Goal: Task Accomplishment & Management: Use online tool/utility

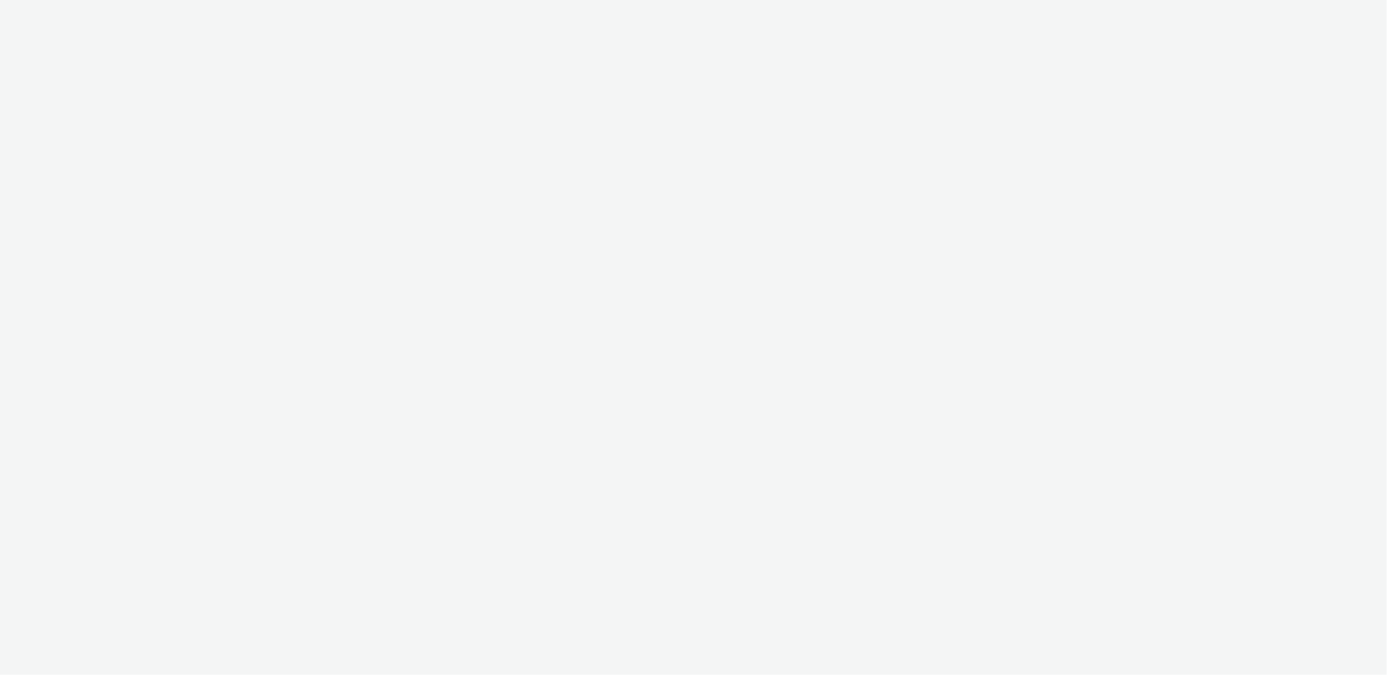
select select "ac009755-aa48-4799-8050-7a339a378eb8"
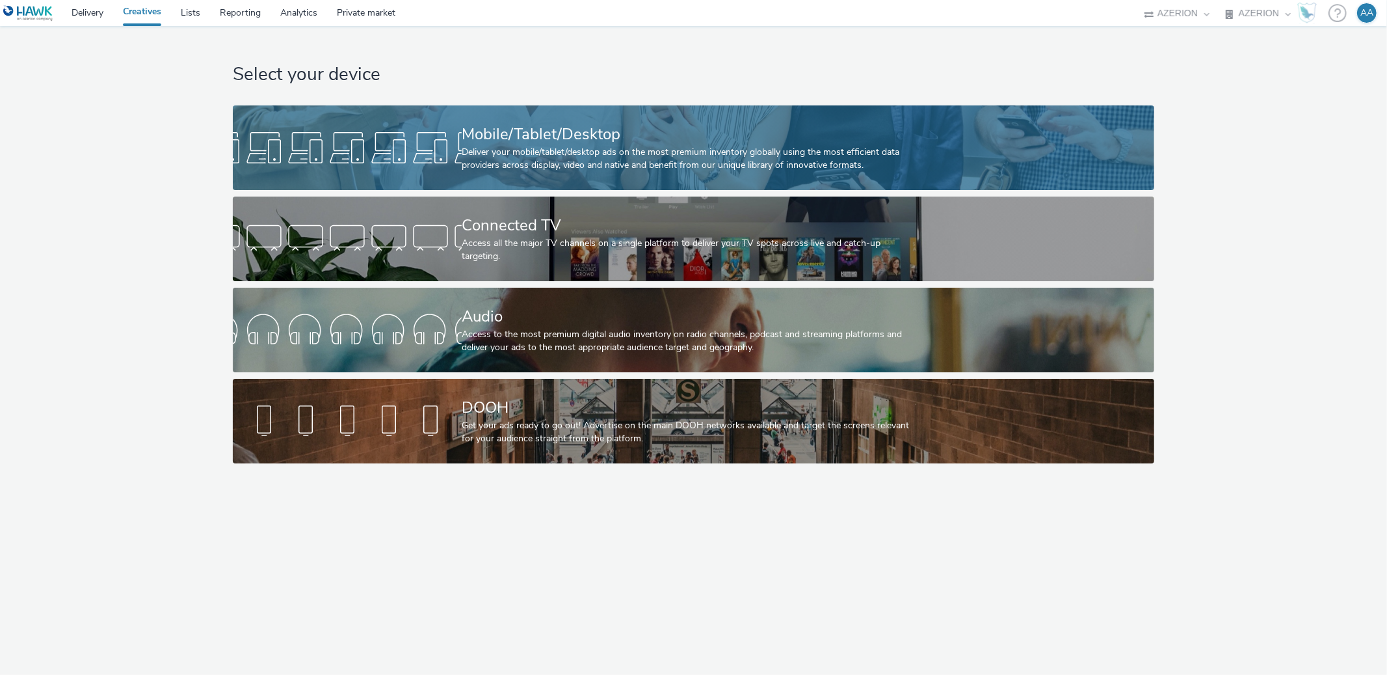
click at [502, 141] on div "Mobile/Tablet/Desktop" at bounding box center [691, 134] width 459 height 23
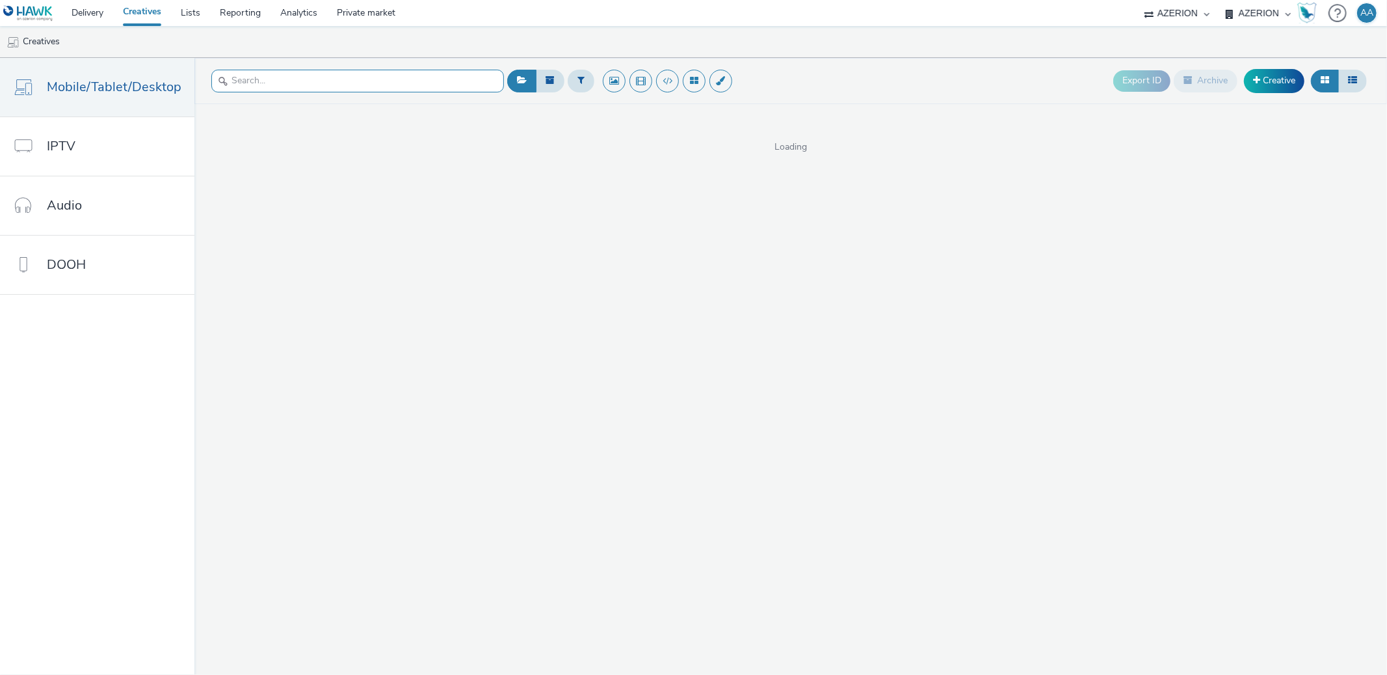
click at [293, 71] on input "text" at bounding box center [357, 81] width 293 height 23
paste input "Test Emre - HSC-5312"
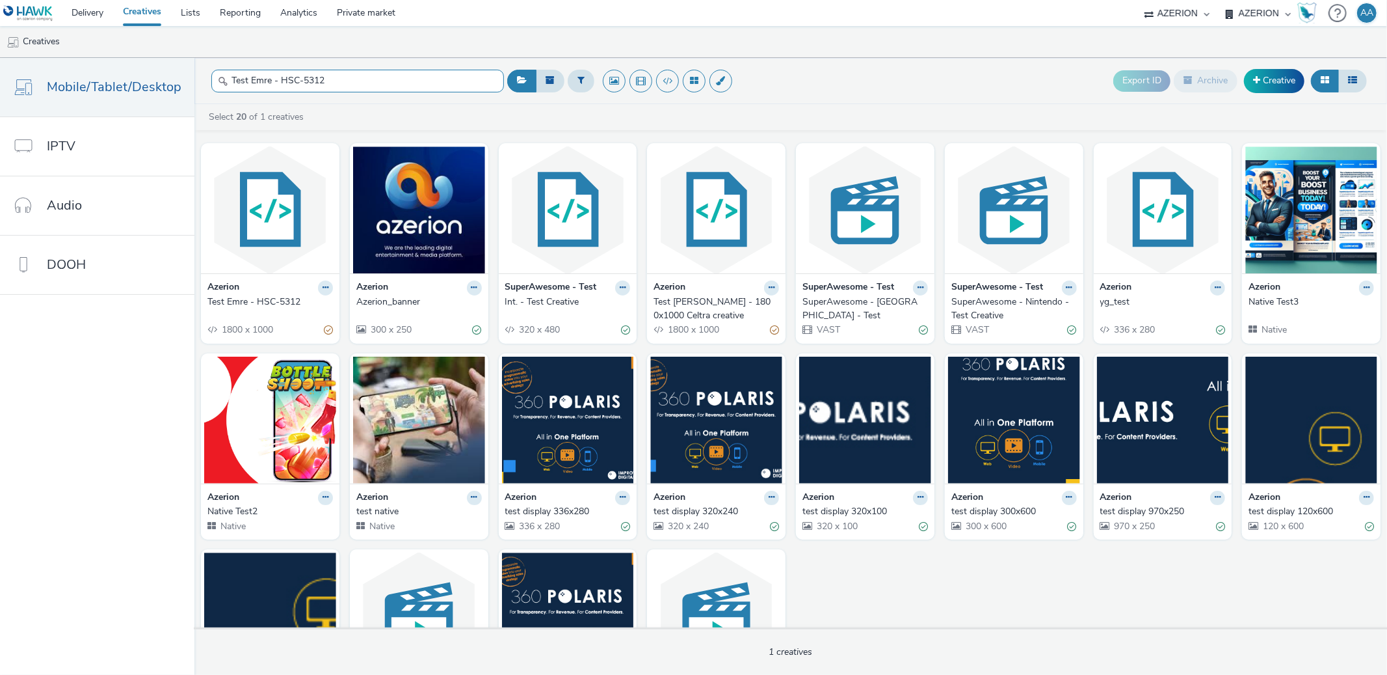
click at [347, 79] on input "Test Emre - HSC-5312" at bounding box center [357, 81] width 293 height 23
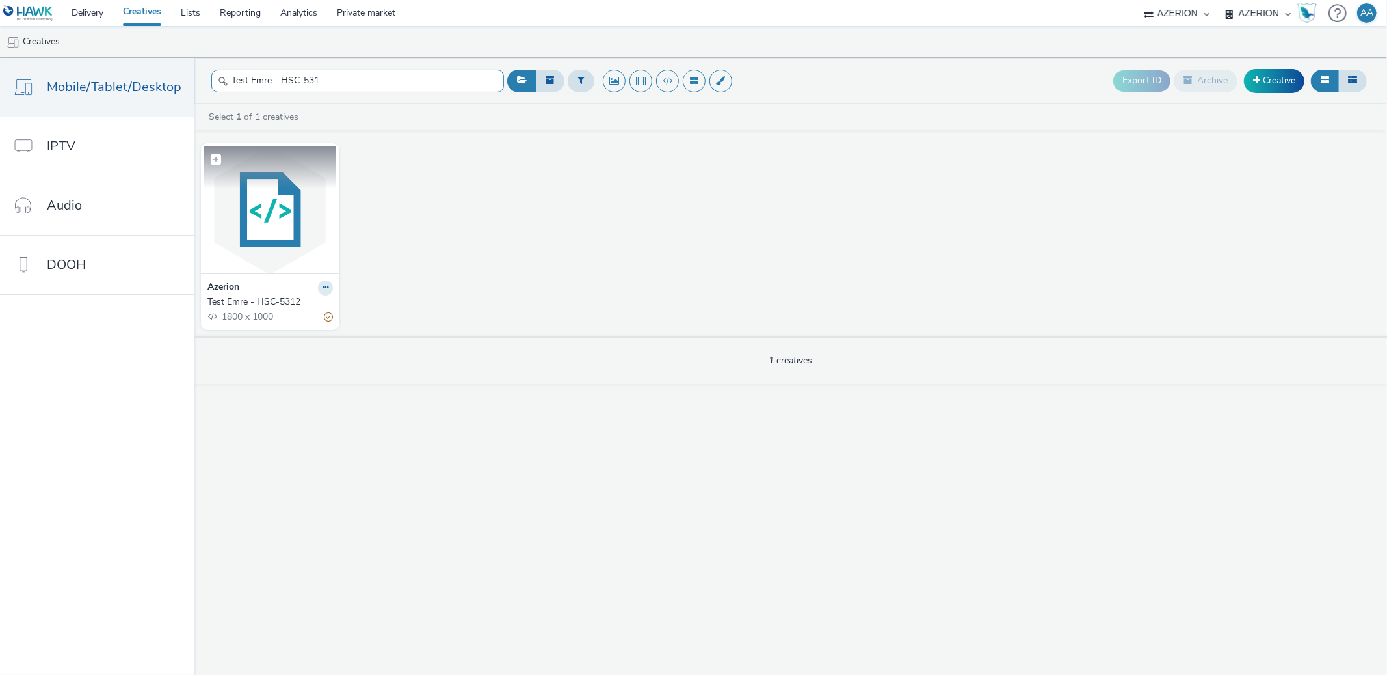
type input "Test Emre - HSC-531"
click at [263, 246] on img at bounding box center [270, 209] width 132 height 127
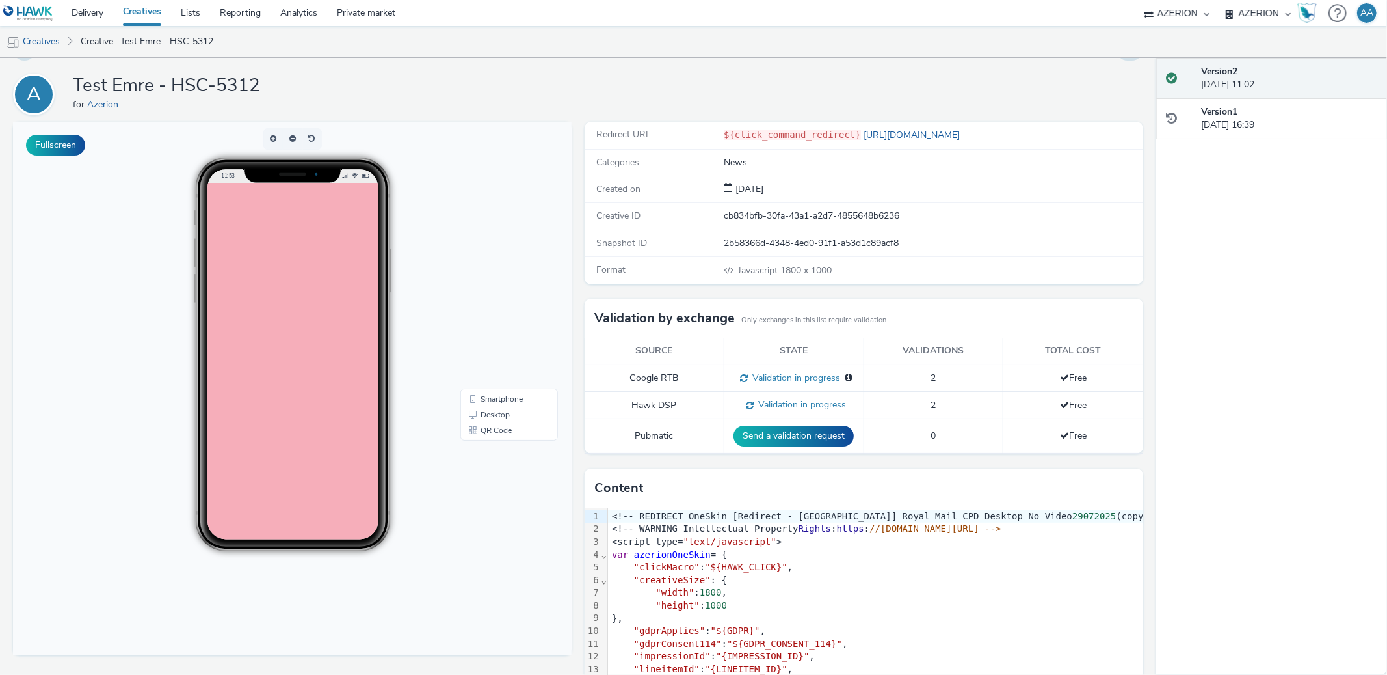
click at [1115, 85] on div "A Test Emre - HSC-5312 for Azerion" at bounding box center [578, 95] width 1131 height 42
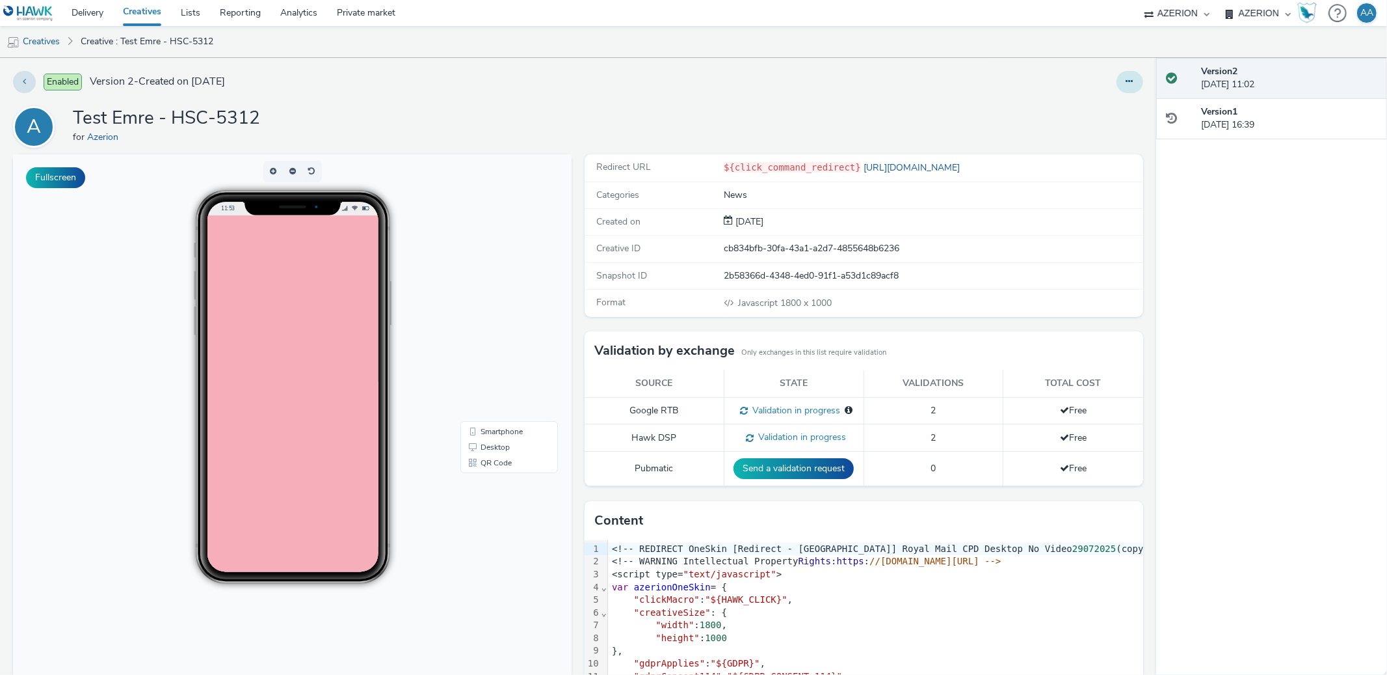
click at [1127, 78] on icon at bounding box center [1130, 81] width 7 height 9
click at [1073, 120] on link "Edit" at bounding box center [1095, 108] width 98 height 26
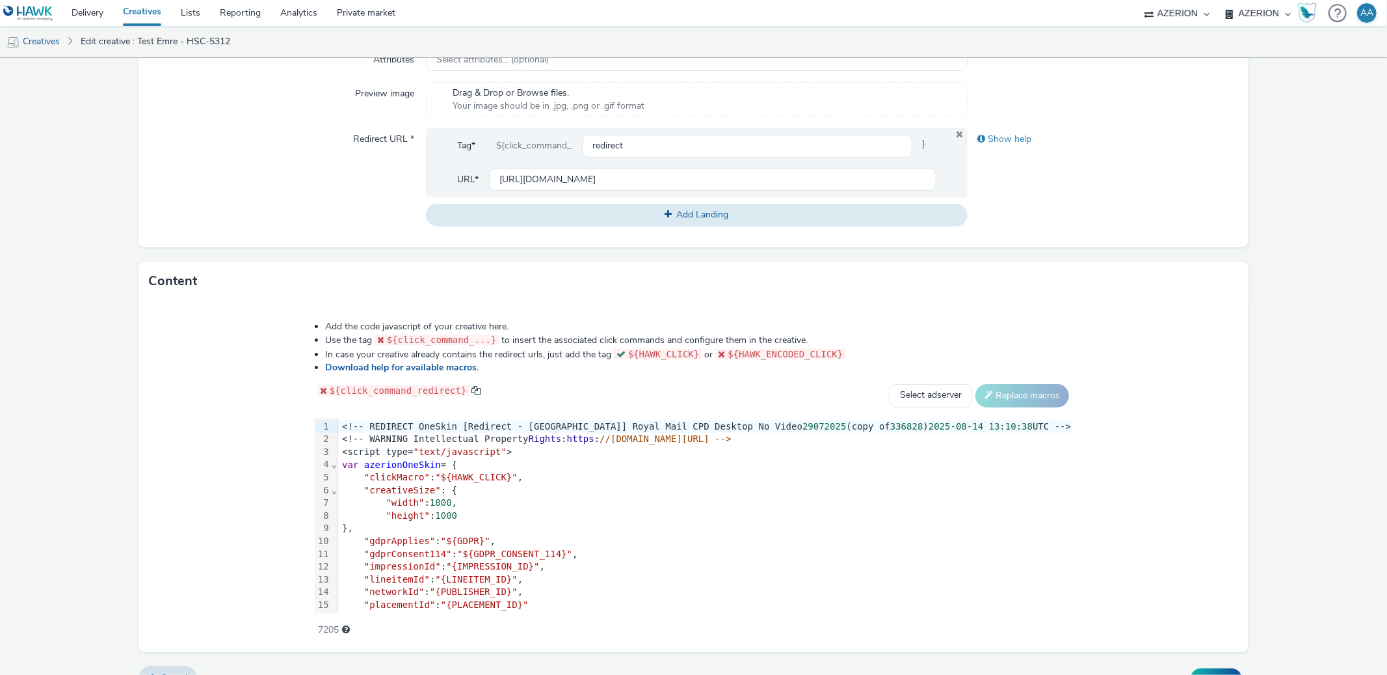
scroll to position [449, 0]
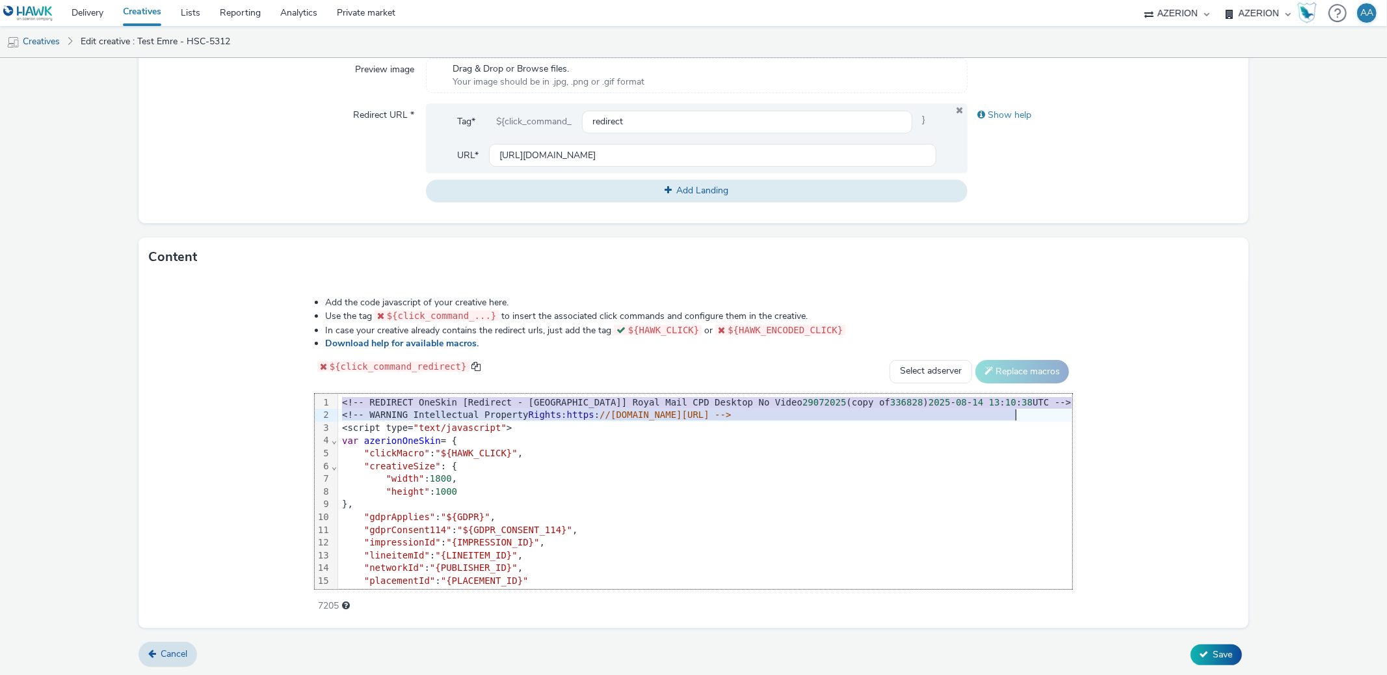
drag, startPoint x: 294, startPoint y: 404, endPoint x: 1005, endPoint y: 416, distance: 711.1
click at [1005, 416] on div "<!-- REDIRECT OneSkin [Redirect - [GEOGRAPHIC_DATA]] Royal Mail CPD Desktop No …" at bounding box center [705, 511] width 734 height 235
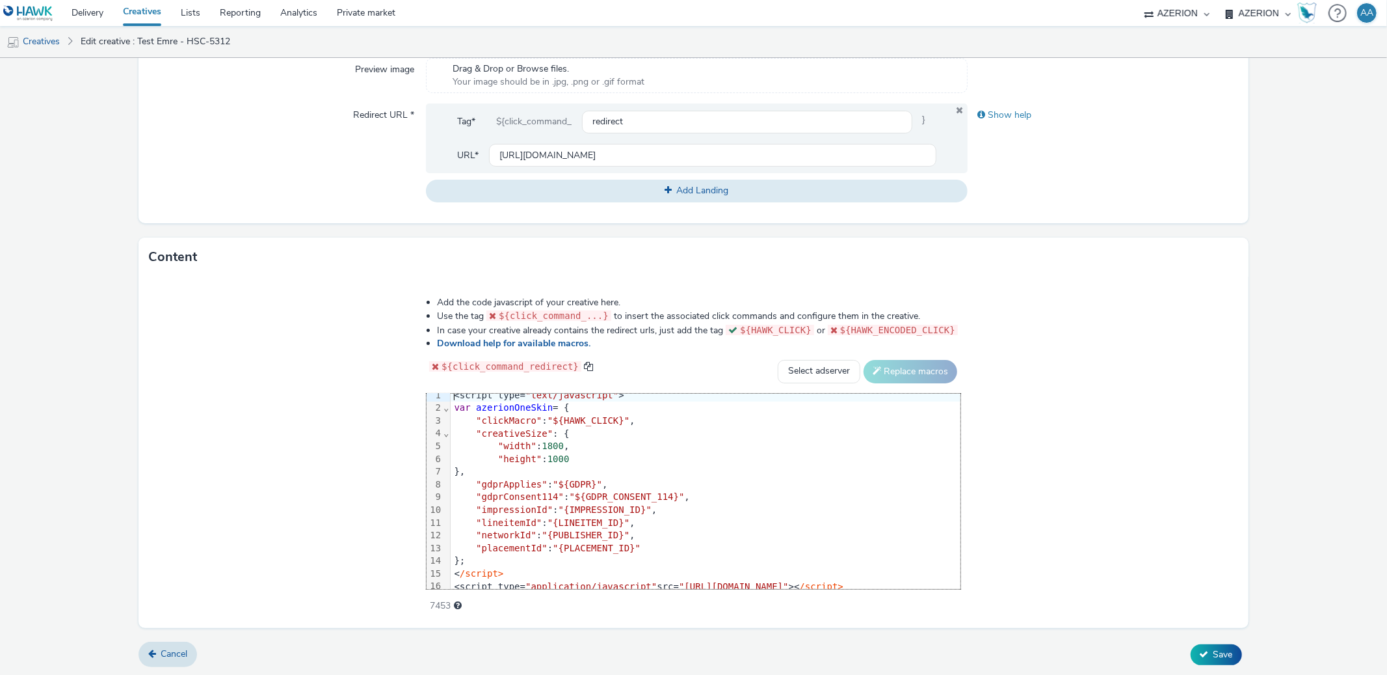
scroll to position [14, 0]
click at [1214, 658] on span "Save" at bounding box center [1224, 654] width 20 height 12
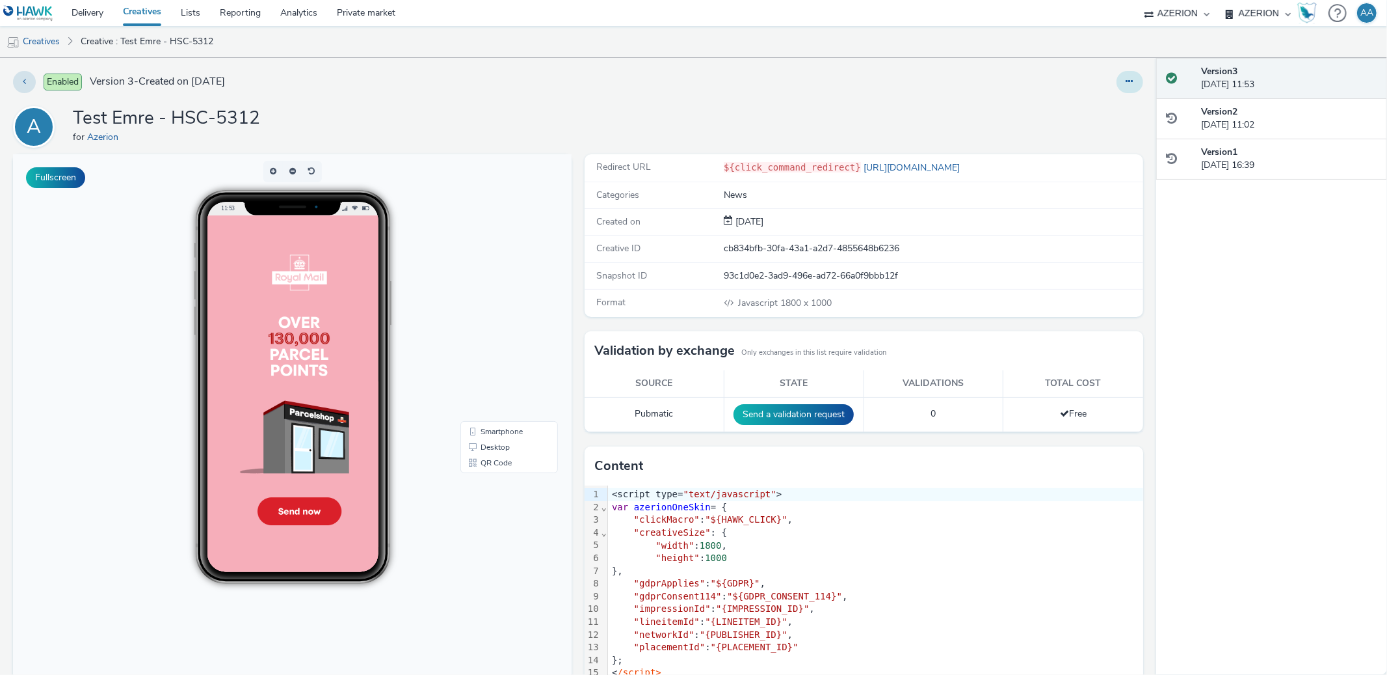
click at [1128, 79] on button at bounding box center [1130, 82] width 27 height 22
drag, startPoint x: 893, startPoint y: 102, endPoint x: 907, endPoint y: 118, distance: 20.7
click at [891, 102] on div "Enabled Version 3 - Created on [DATE] Edit Duplicate Copy ID Archive A Test Emr…" at bounding box center [578, 366] width 1157 height 617
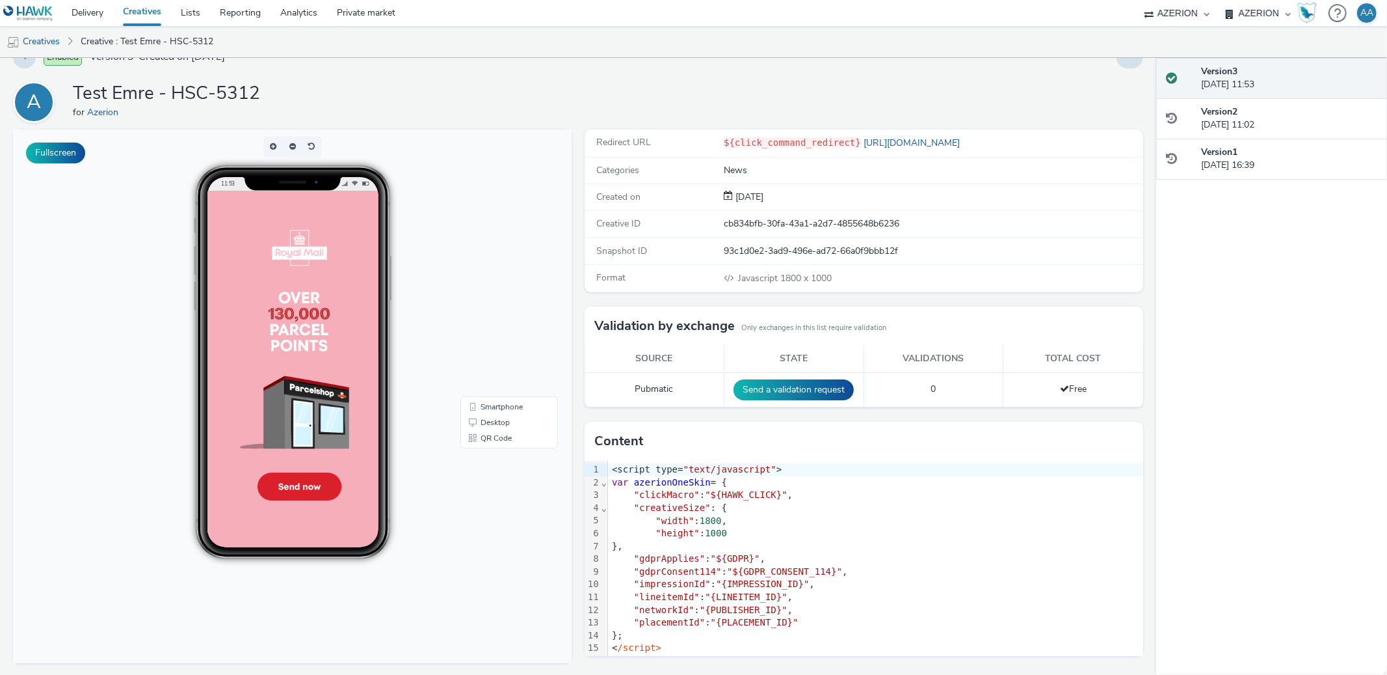
scroll to position [27, 0]
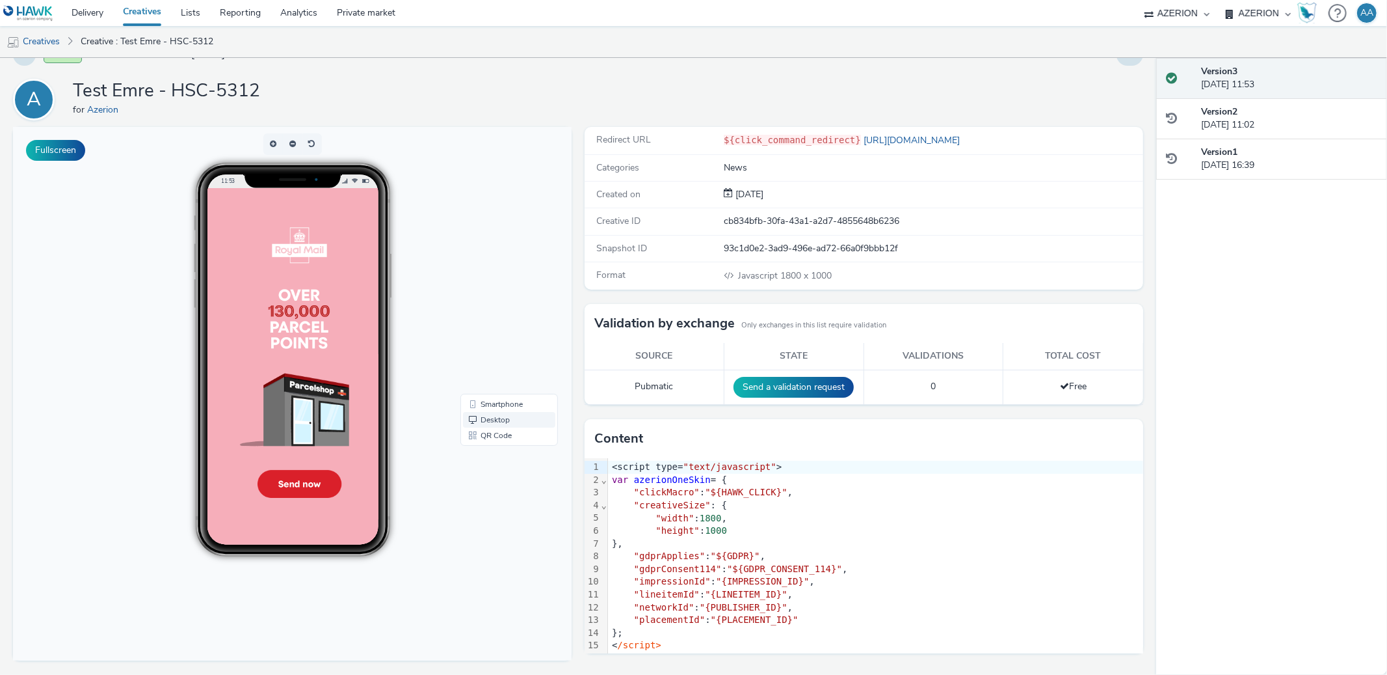
click at [499, 419] on link "Desktop" at bounding box center [509, 420] width 92 height 16
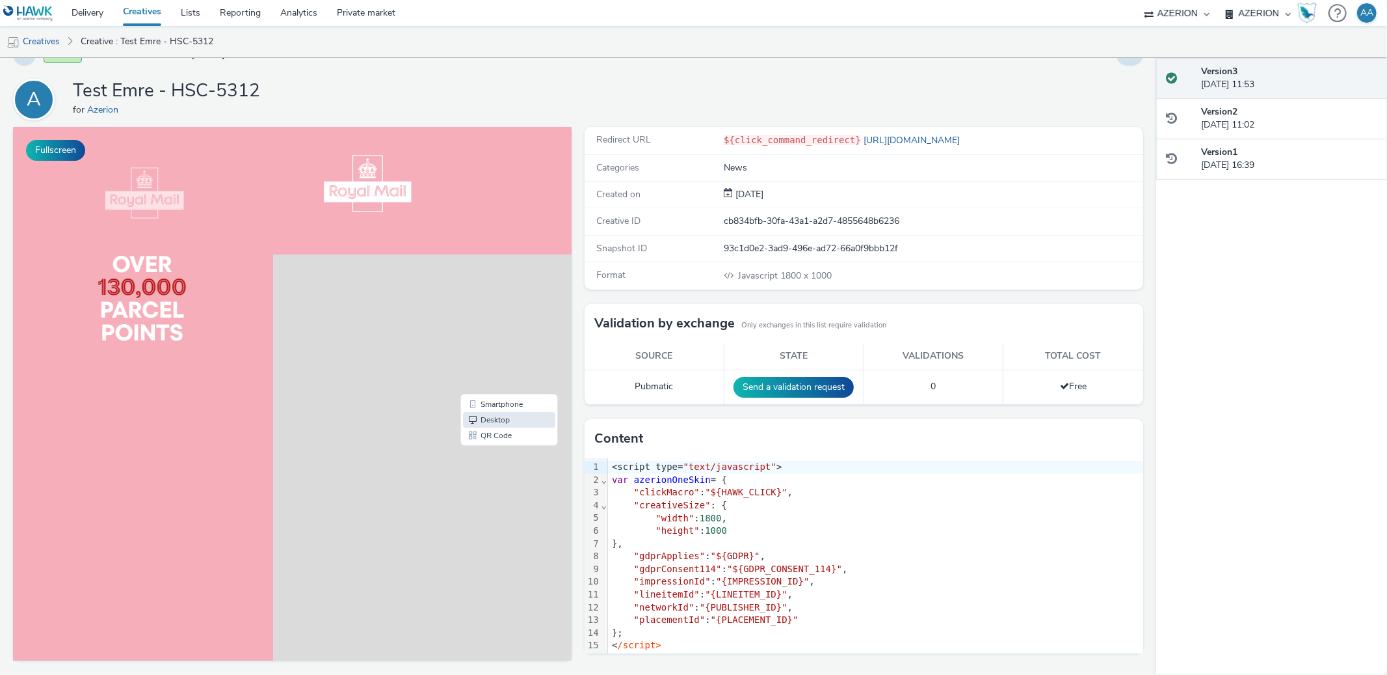
scroll to position [0, 0]
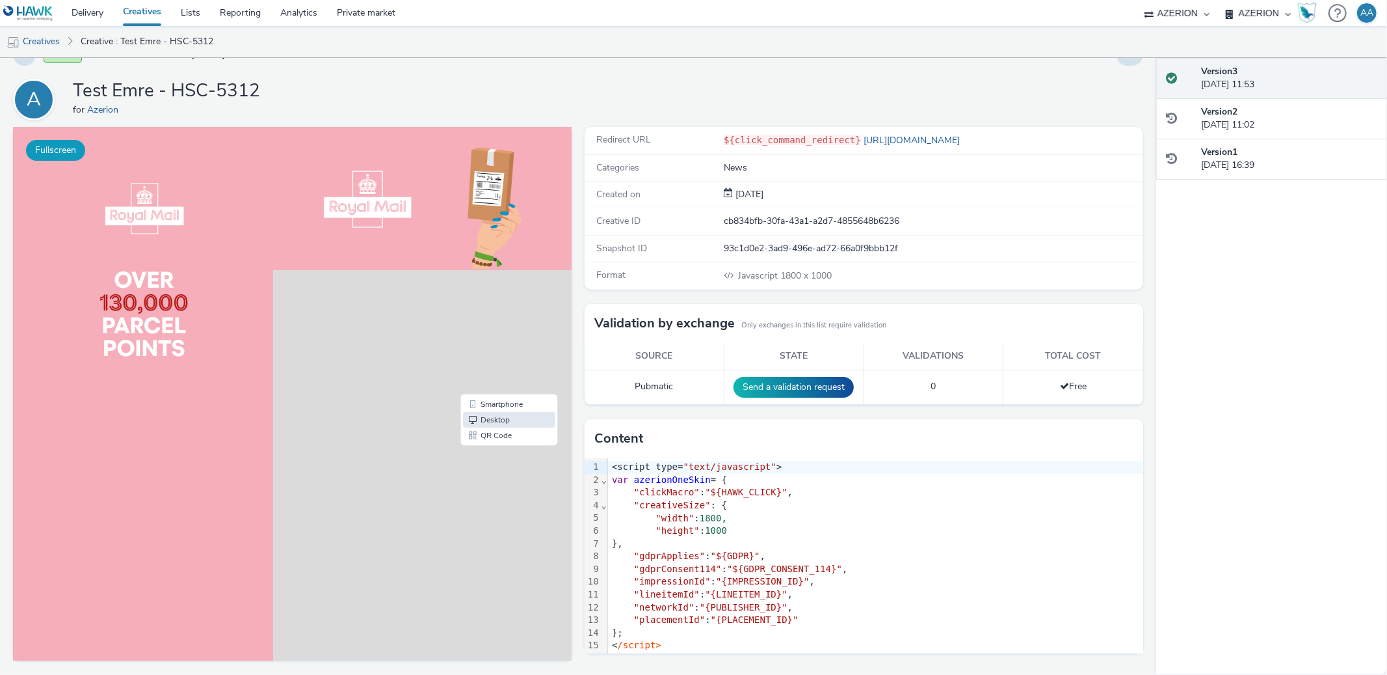
click at [74, 146] on button "Fullscreen" at bounding box center [55, 150] width 59 height 21
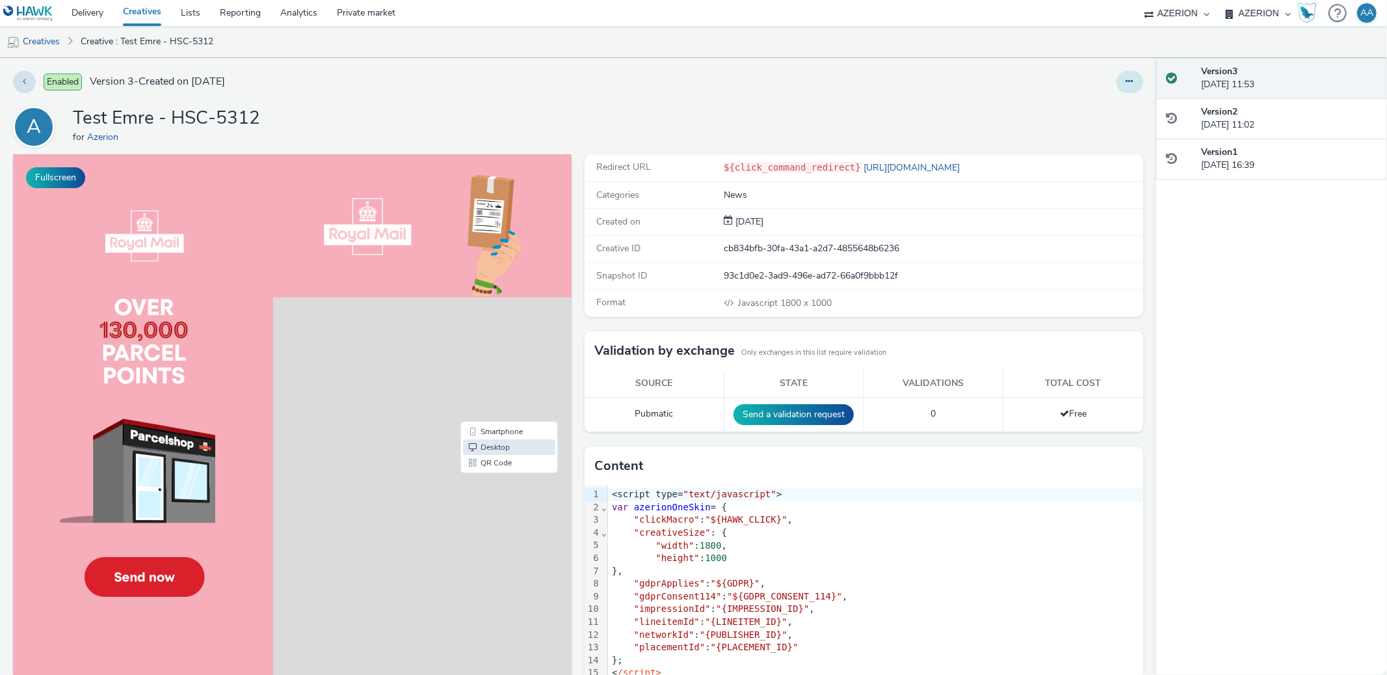
click at [1117, 74] on button at bounding box center [1130, 82] width 27 height 22
click at [1108, 109] on link "Edit" at bounding box center [1095, 108] width 98 height 26
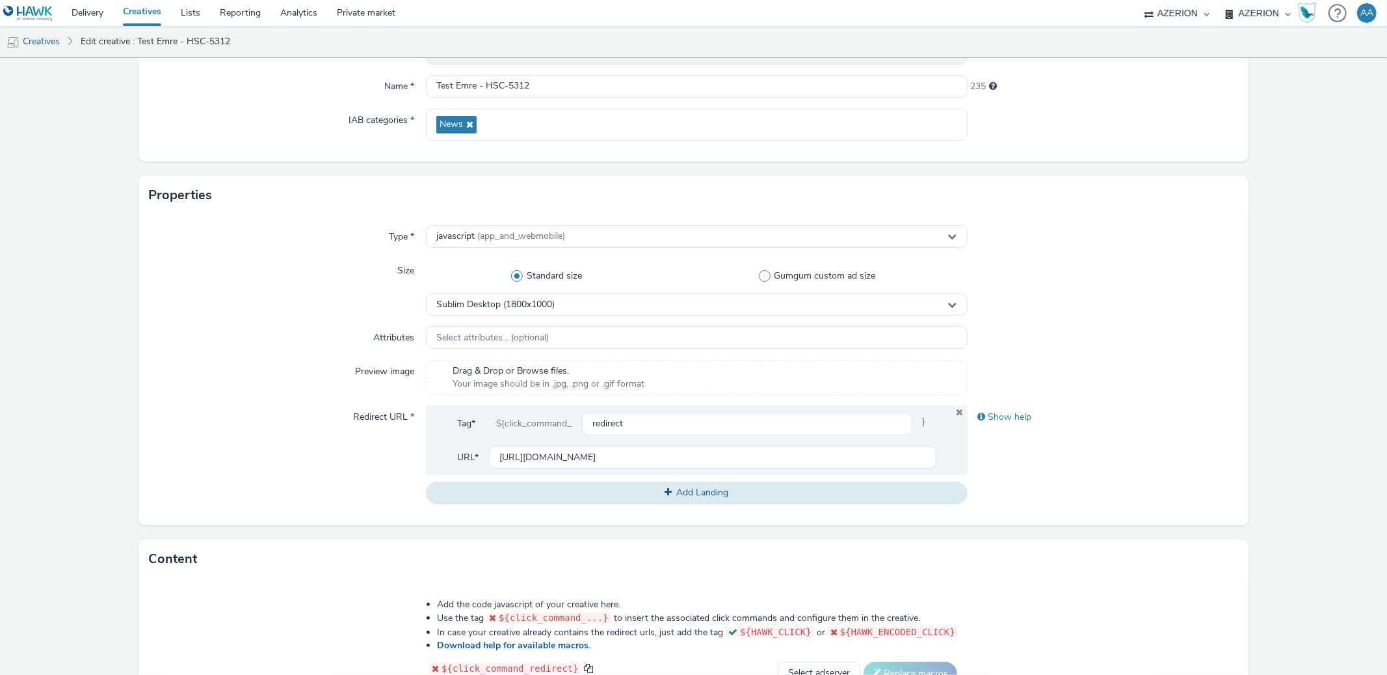
scroll to position [145, 0]
click at [572, 310] on div "Sublim Desktop (1800x1000)" at bounding box center [696, 306] width 541 height 23
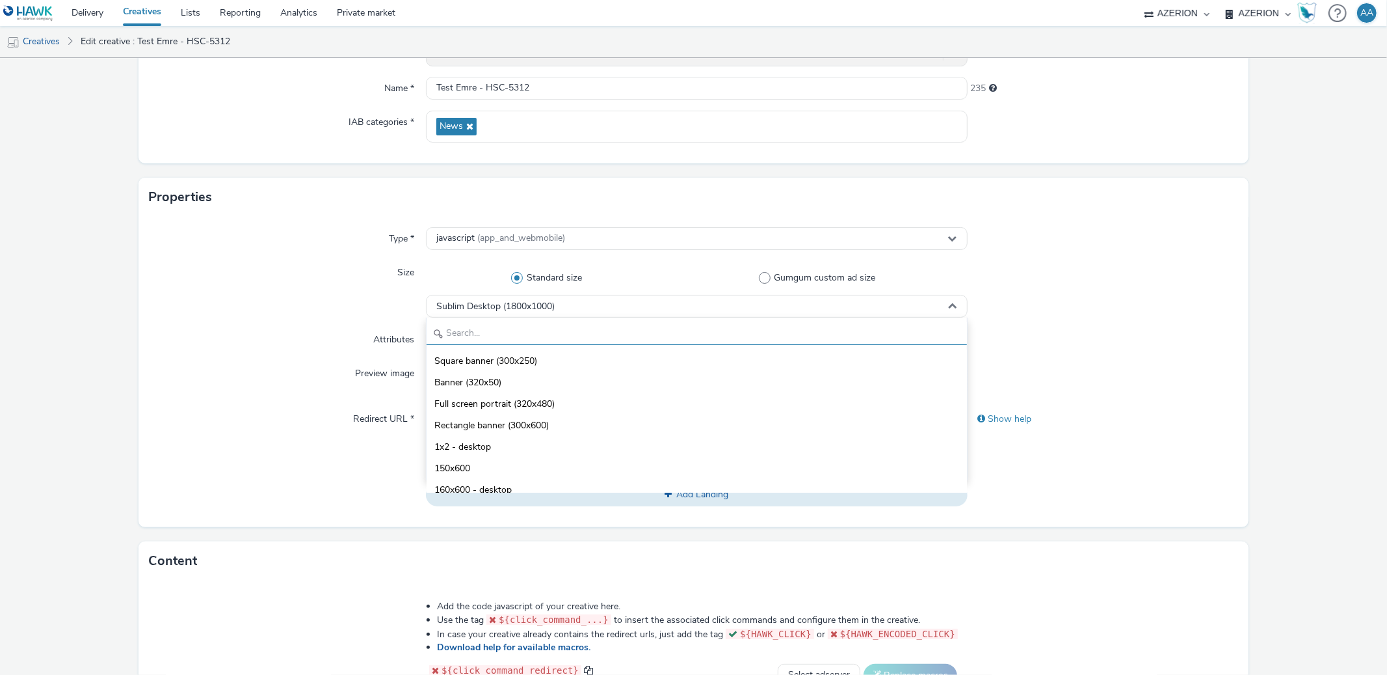
click at [574, 336] on input "text" at bounding box center [697, 333] width 540 height 23
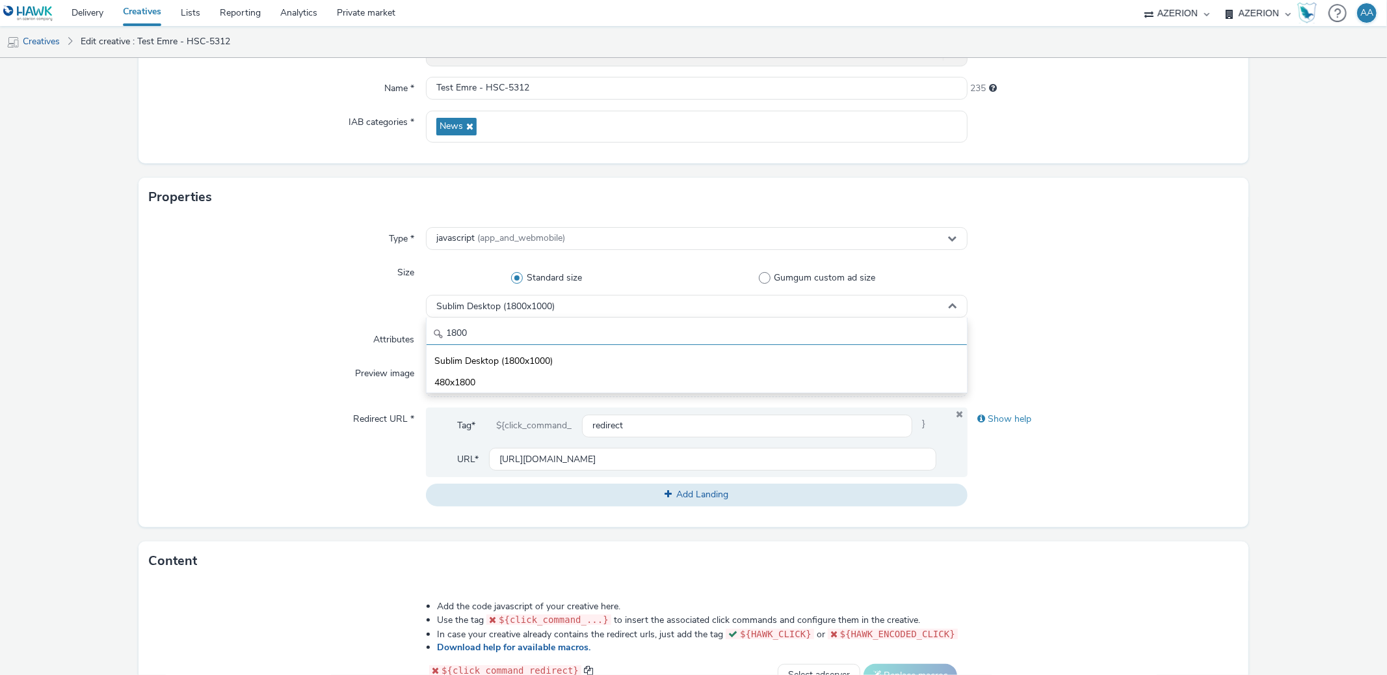
type input "1800"
click at [1053, 382] on div at bounding box center [1103, 379] width 271 height 35
click at [669, 228] on div "javascript (app_and_webmobile)" at bounding box center [696, 238] width 541 height 23
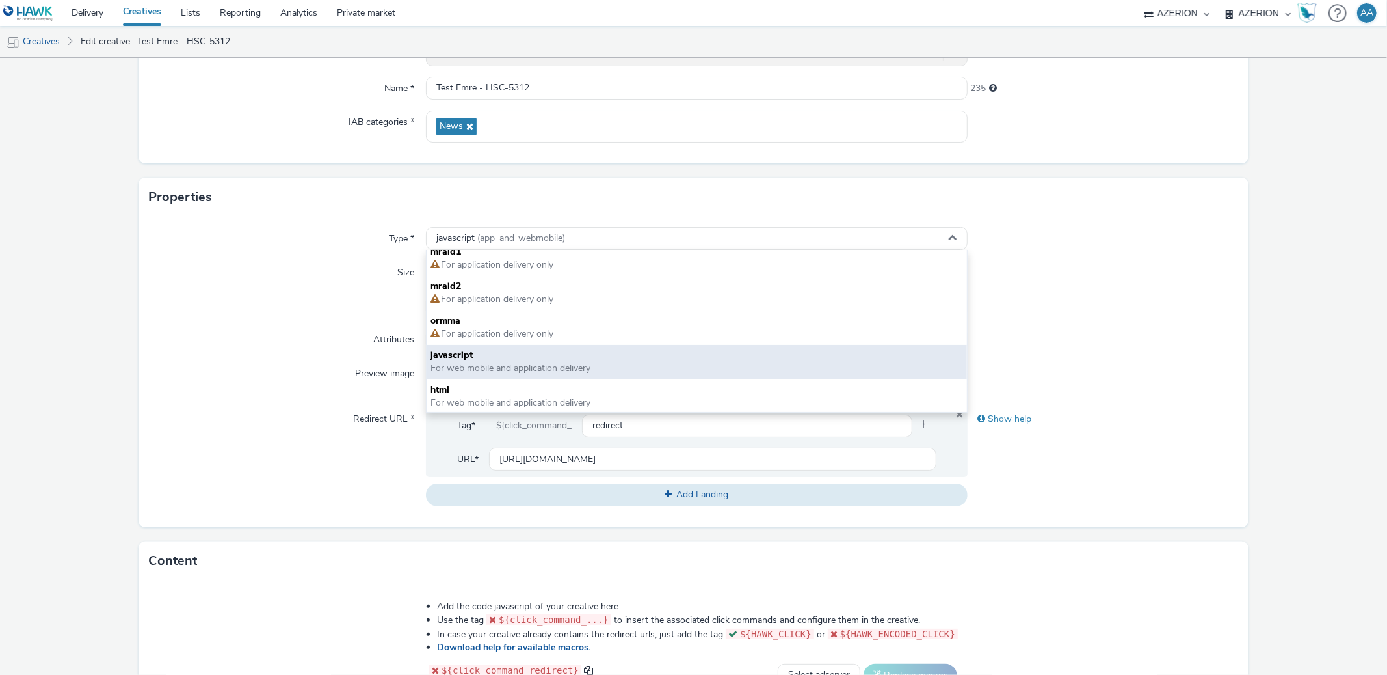
scroll to position [0, 0]
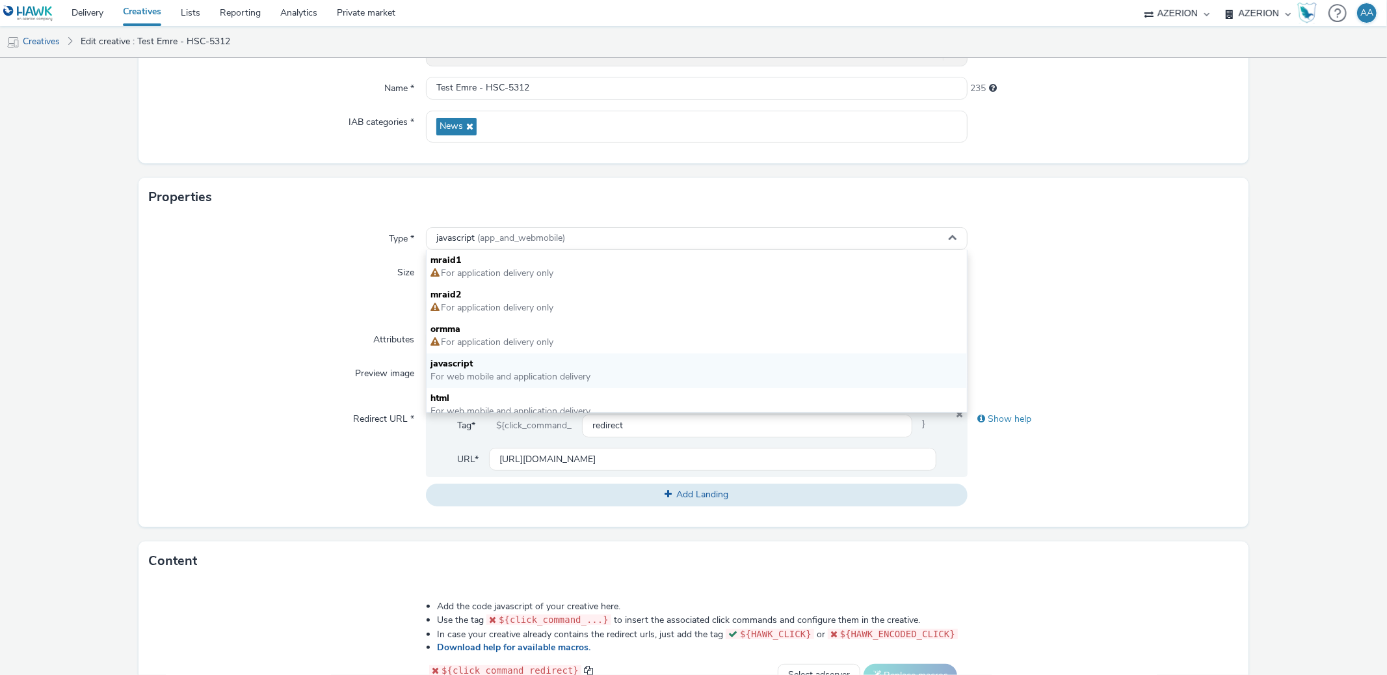
click at [1124, 405] on div "Type * javascript (app_and_webmobile) mraid1 For application delivery only mrai…" at bounding box center [694, 372] width 1110 height 310
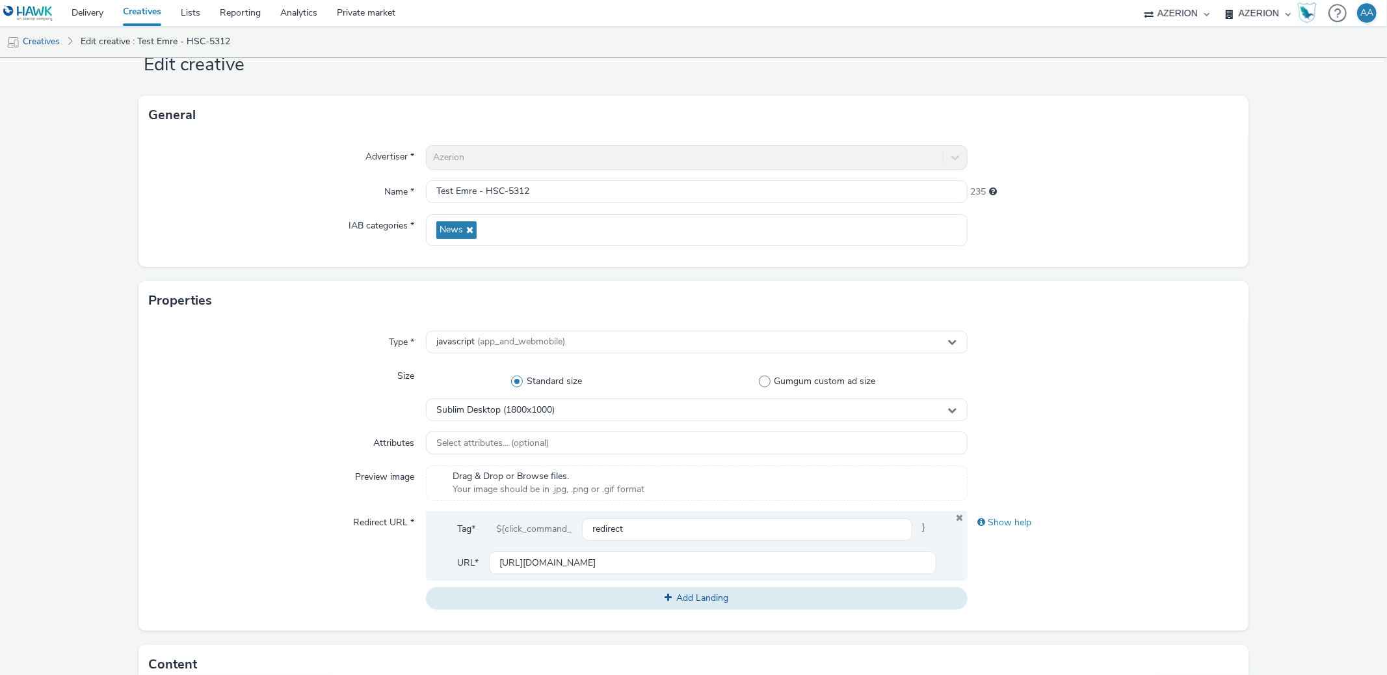
scroll to position [449, 0]
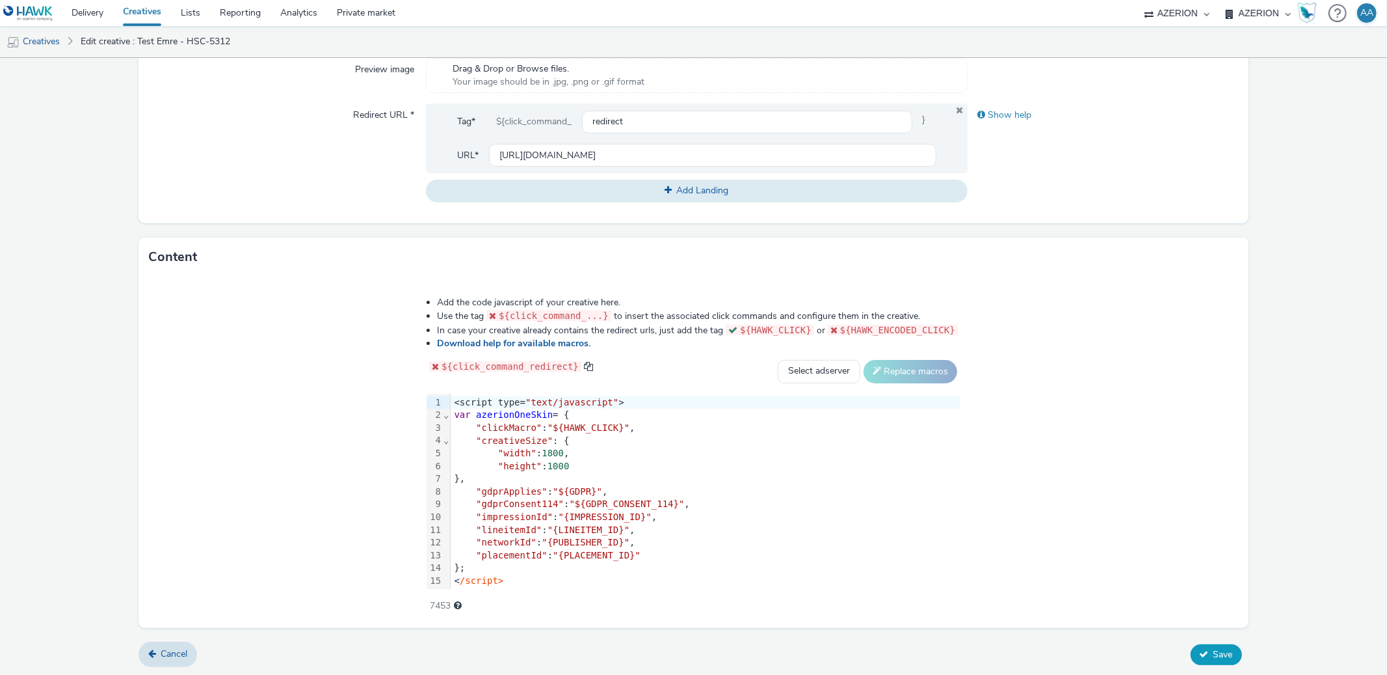
click at [1214, 648] on span "Save" at bounding box center [1224, 654] width 20 height 12
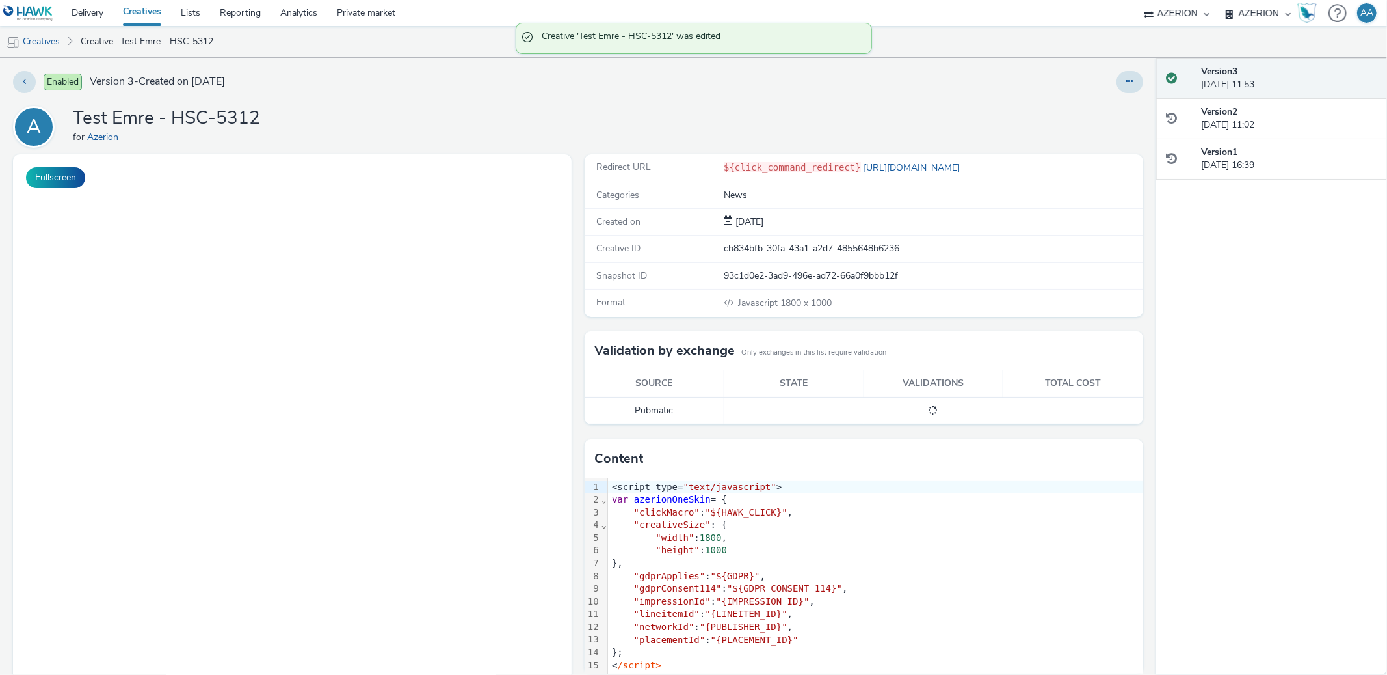
click at [1187, 19] on select "Ad-on Media Nordic Apex AZERION Facefirst [PERSON_NAME]" at bounding box center [1177, 13] width 78 height 26
